Goal: Navigation & Orientation: Find specific page/section

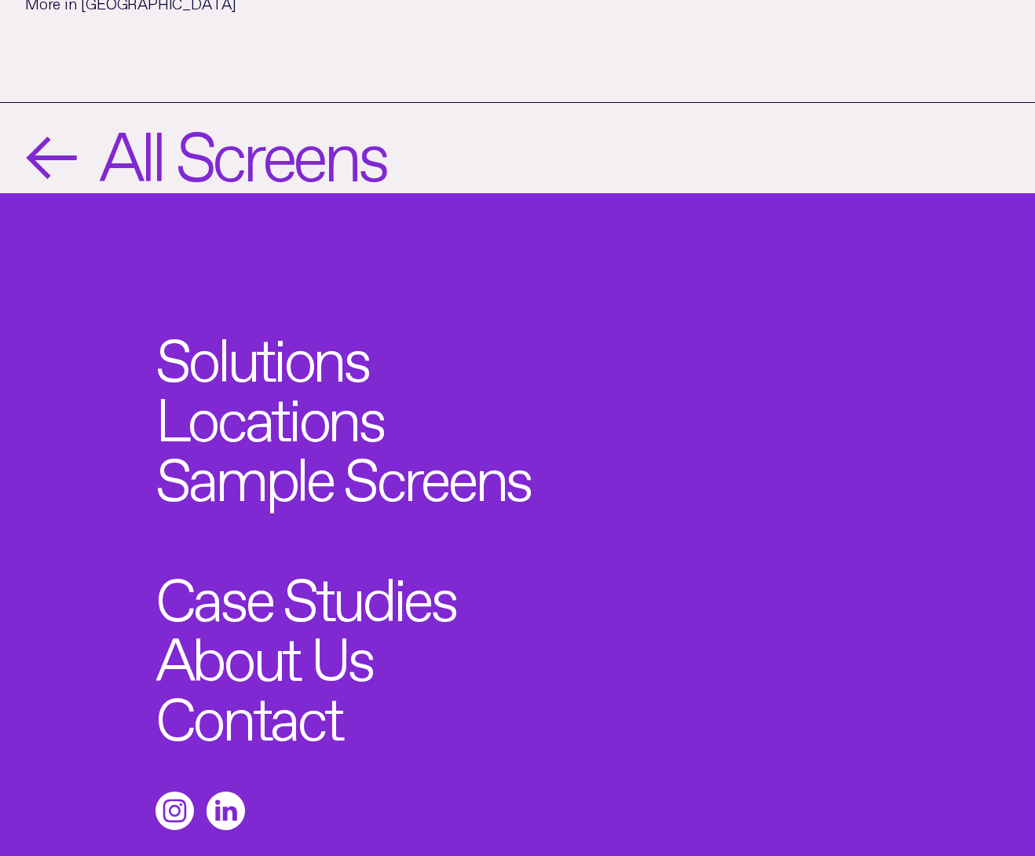
scroll to position [1795, 0]
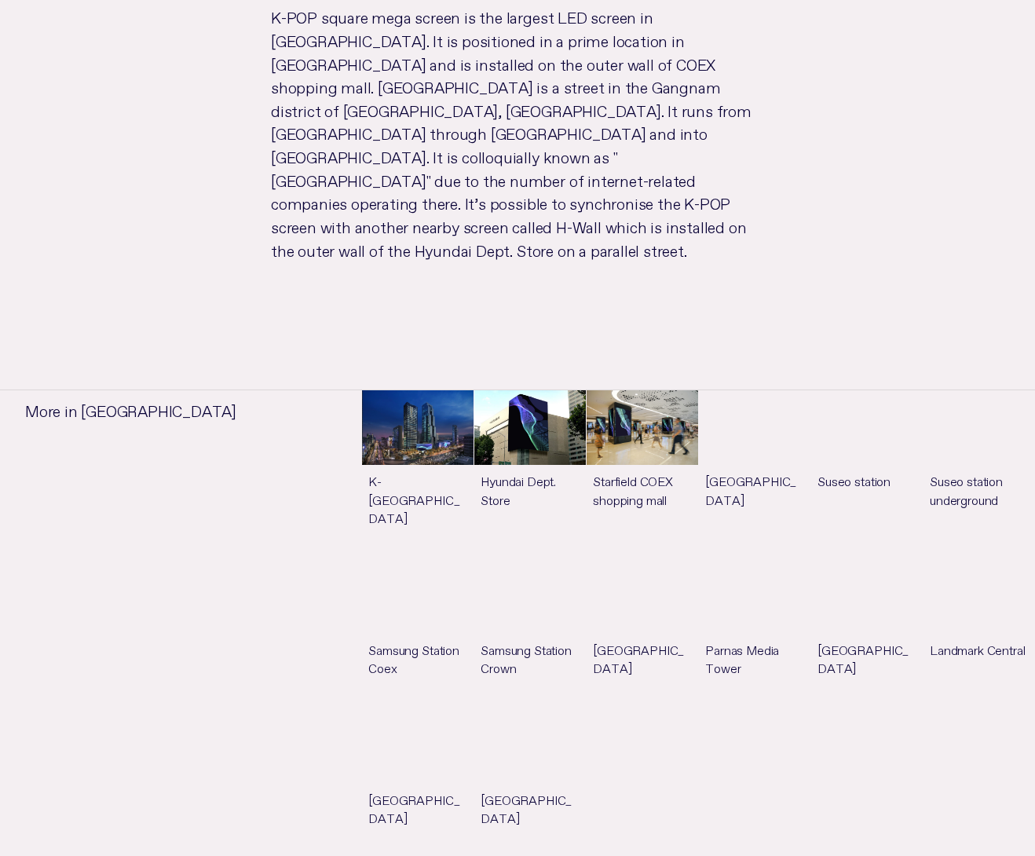
scroll to position [942, 0]
